Goal: Task Accomplishment & Management: Use online tool/utility

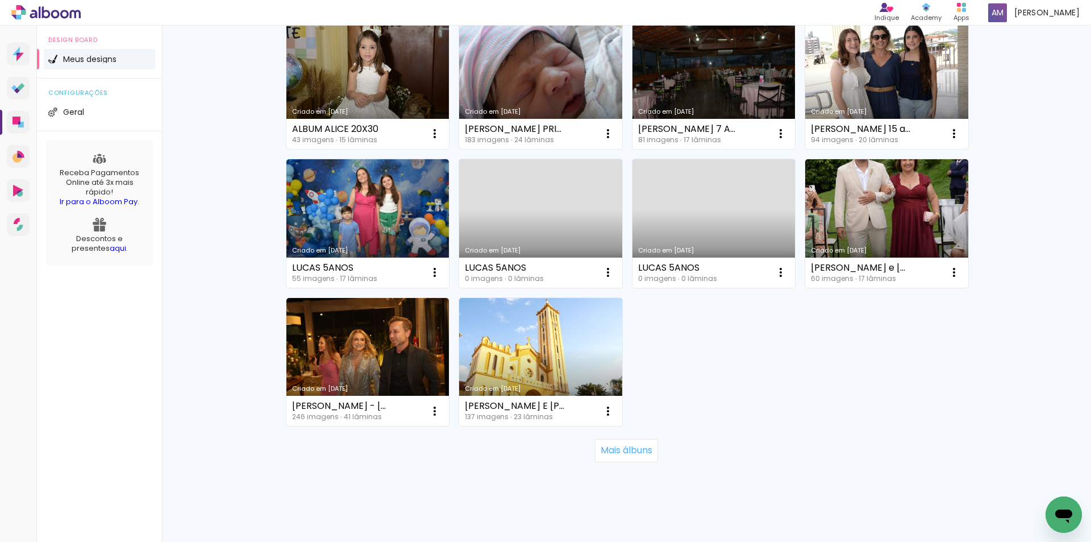
scroll to position [692, 0]
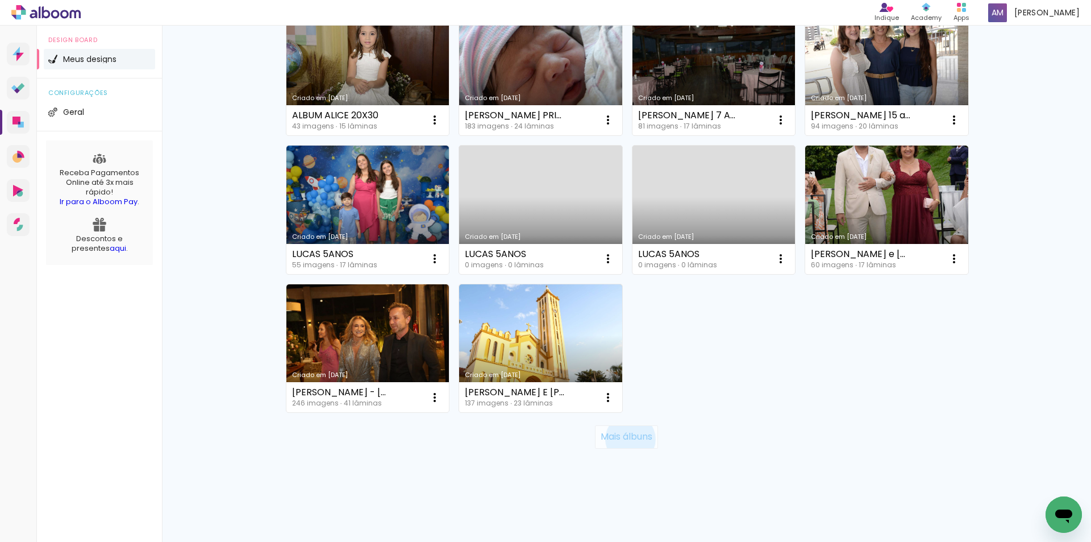
click at [0, 0] on slot "Mais álbuns" at bounding box center [0, 0] width 0 height 0
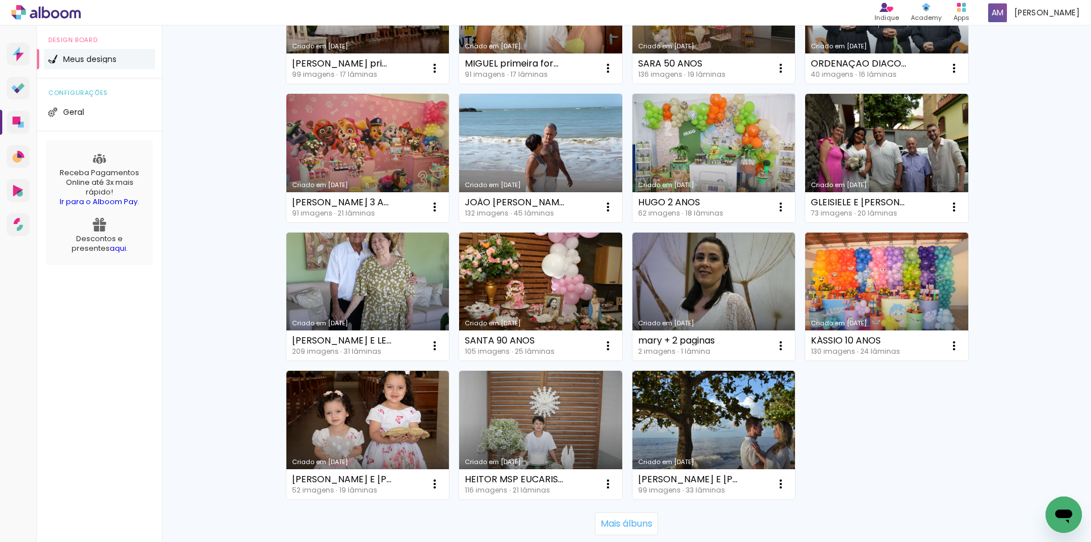
scroll to position [1448, 0]
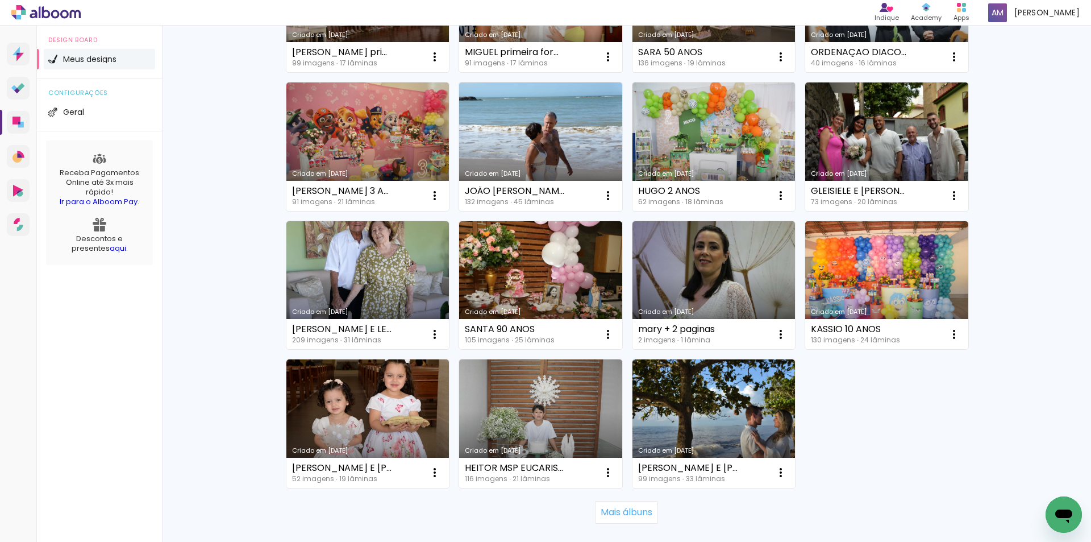
drag, startPoint x: 1090, startPoint y: 316, endPoint x: 19, endPoint y: 20, distance: 1111.1
click at [523, 388] on link "Criado em [DATE]" at bounding box center [540, 423] width 163 height 128
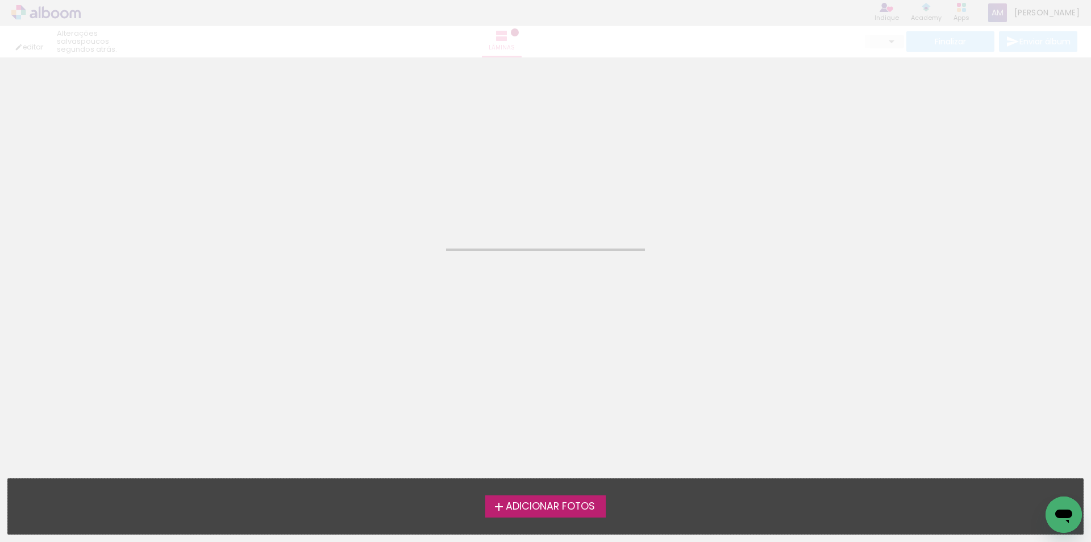
click at [522, 388] on neon-animated-pages "Confirmar Cancelar" at bounding box center [545, 299] width 1091 height 484
